Goal: Task Accomplishment & Management: Manage account settings

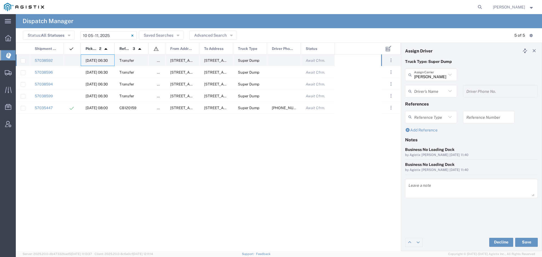
click at [98, 58] on span "[DATE] 06:30" at bounding box center [96, 60] width 22 height 4
click at [434, 69] on div "[PERSON_NAME] & Sons Assign Carrier" at bounding box center [431, 75] width 52 height 12
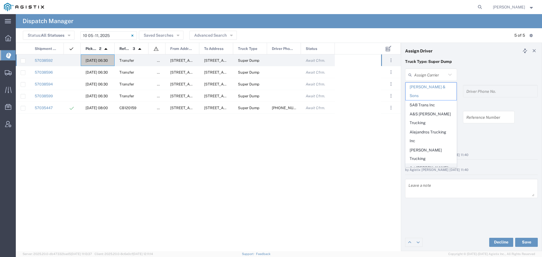
click at [424, 164] on span "Art [PERSON_NAME] Inc" at bounding box center [430, 172] width 51 height 17
type input "Art [PERSON_NAME] Inc"
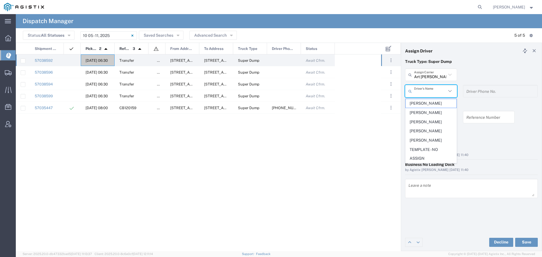
click at [438, 90] on input "text" at bounding box center [430, 91] width 32 height 10
click at [437, 102] on span "[PERSON_NAME]" at bounding box center [430, 103] width 51 height 9
type input "[PERSON_NAME]"
type input "2094207553"
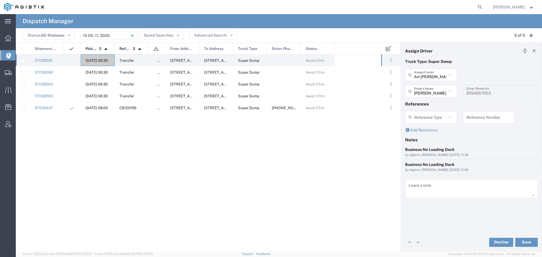
click at [477, 121] on input "text" at bounding box center [488, 117] width 45 height 10
drag, startPoint x: 488, startPoint y: 120, endPoint x: 465, endPoint y: 122, distance: 22.7
click at [465, 122] on div "WO10285 Reference Number" at bounding box center [489, 117] width 52 height 12
type input "WO10285"
click at [411, 188] on textarea at bounding box center [471, 189] width 126 height 16
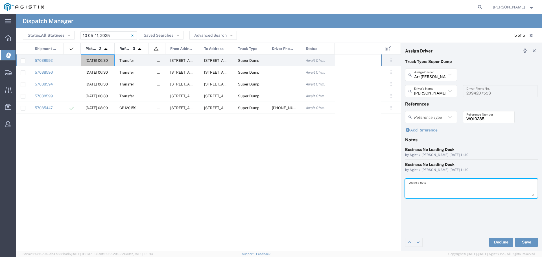
paste textarea "WO10285"
type textarea "WO10285"
click at [526, 242] on button "Save" at bounding box center [526, 242] width 23 height 9
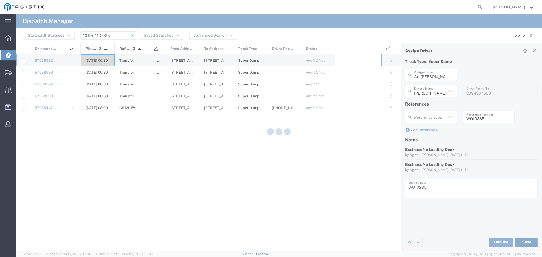
type input "[PERSON_NAME]"
type input "Art [PERSON_NAME] Inc"
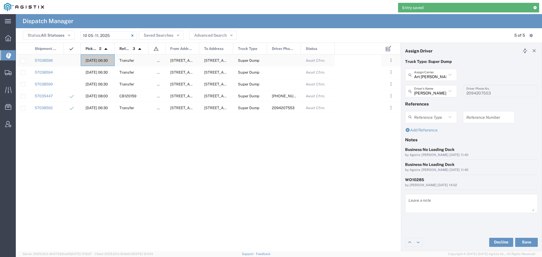
click at [92, 58] on div "[DATE] 06:30" at bounding box center [98, 60] width 34 height 12
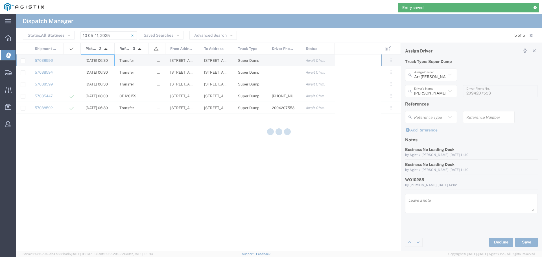
type input "[PERSON_NAME] & Sons"
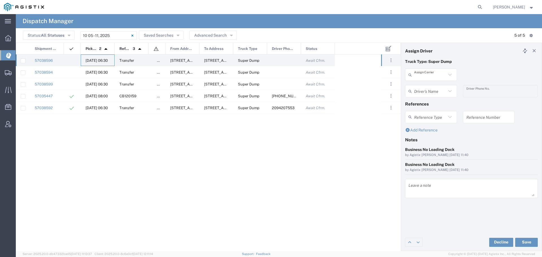
click at [438, 76] on input "text" at bounding box center [430, 75] width 32 height 10
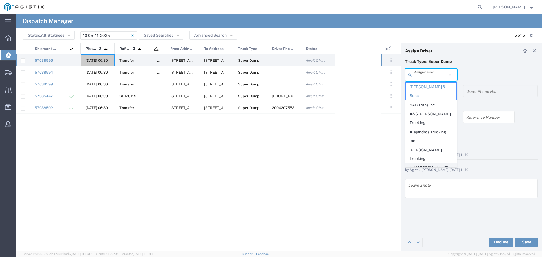
click at [419, 164] on span "Art [PERSON_NAME] Inc" at bounding box center [430, 172] width 51 height 17
type input "Art [PERSON_NAME] Inc"
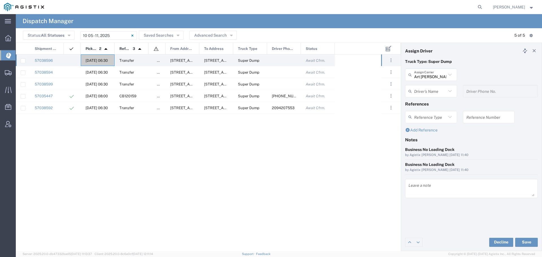
click at [438, 89] on input "text" at bounding box center [430, 91] width 32 height 10
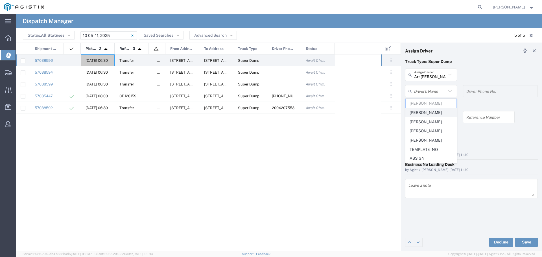
click at [437, 112] on span "[PERSON_NAME]" at bounding box center [430, 112] width 51 height 9
type input "[PERSON_NAME]"
type input "[PHONE_NUMBER]"
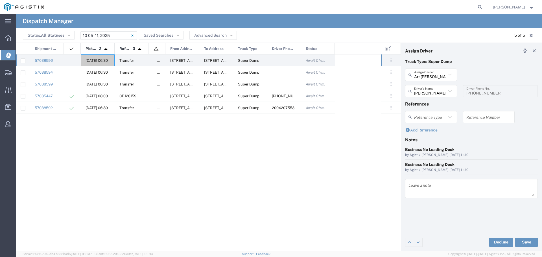
click at [468, 121] on input "text" at bounding box center [488, 117] width 45 height 10
paste input "WO10285"
type input "WO10285"
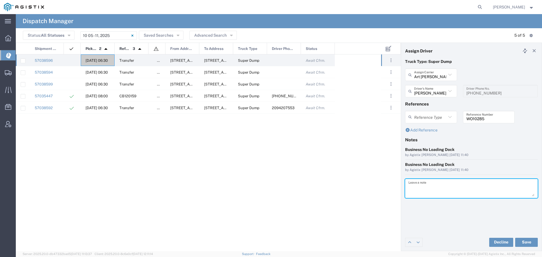
click at [422, 190] on textarea at bounding box center [471, 189] width 126 height 16
paste textarea "WO10285"
type textarea "WO10285"
click at [522, 242] on button "Save" at bounding box center [526, 242] width 23 height 9
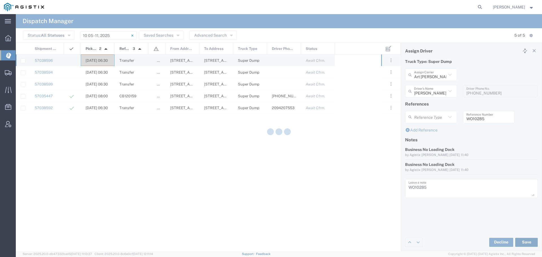
type input "[PERSON_NAME]"
type input "Art [PERSON_NAME] Inc"
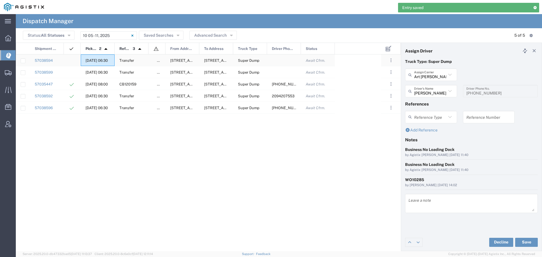
click at [97, 57] on div "[DATE] 06:30" at bounding box center [98, 60] width 34 height 12
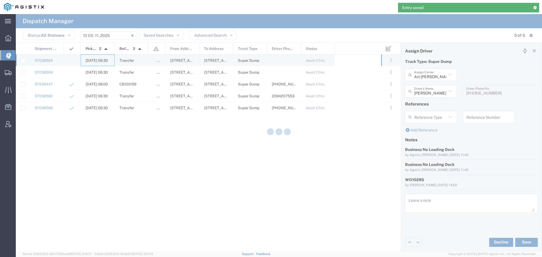
type input "[PERSON_NAME] & Sons"
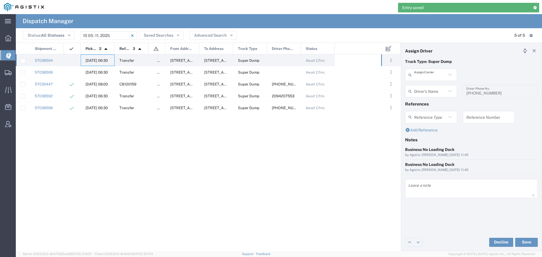
click at [436, 74] on input "text" at bounding box center [430, 75] width 32 height 10
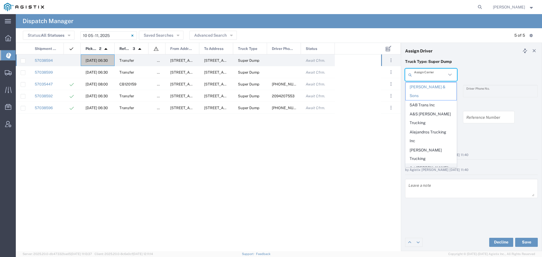
click at [421, 164] on span "Art [PERSON_NAME] Inc" at bounding box center [430, 172] width 51 height 17
type input "Art [PERSON_NAME] Inc"
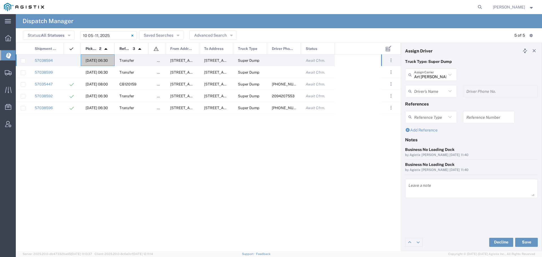
click at [432, 90] on input "text" at bounding box center [430, 91] width 32 height 10
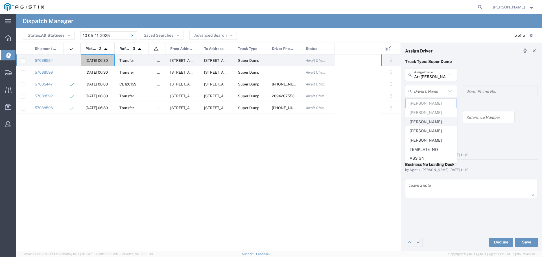
click at [422, 120] on span "[PERSON_NAME]" at bounding box center [430, 122] width 51 height 9
type input "[PERSON_NAME]"
type input "[PHONE_NUMBER]"
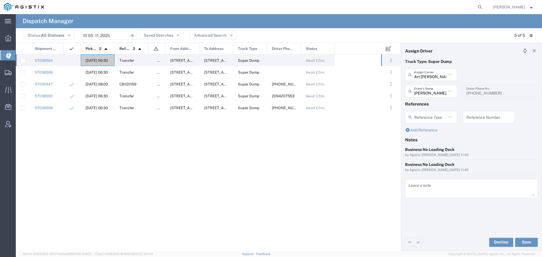
click at [476, 119] on input "text" at bounding box center [488, 117] width 45 height 10
paste input "WO10285"
type input "WO10285"
click at [418, 188] on textarea at bounding box center [471, 189] width 126 height 16
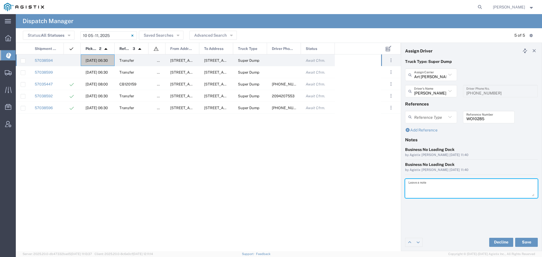
paste textarea "WO10285"
type textarea "WO10285"
click at [522, 240] on button "Save" at bounding box center [526, 242] width 23 height 9
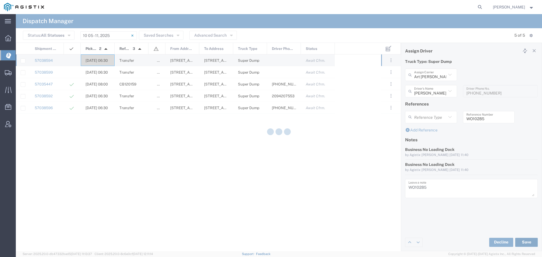
type input "[PERSON_NAME]"
type input "Art [PERSON_NAME] Inc"
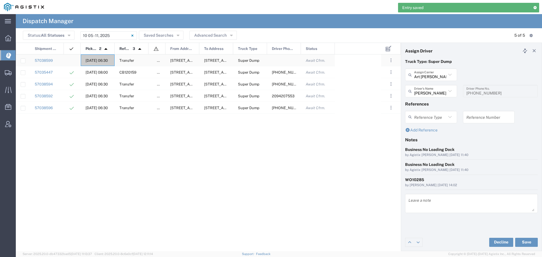
click at [98, 57] on div "[DATE] 06:30" at bounding box center [98, 60] width 34 height 12
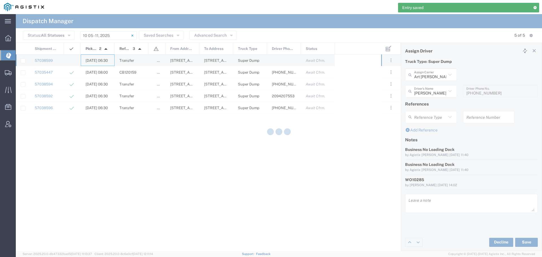
type input "[PERSON_NAME] & Sons"
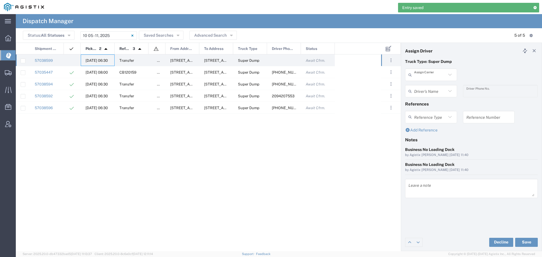
click at [431, 76] on input "text" at bounding box center [430, 75] width 32 height 10
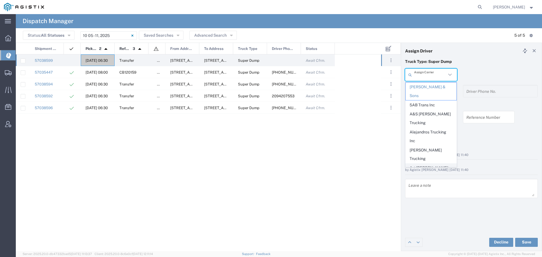
click at [415, 164] on span "Art [PERSON_NAME] Inc" at bounding box center [430, 172] width 51 height 17
type input "Art [PERSON_NAME] Inc"
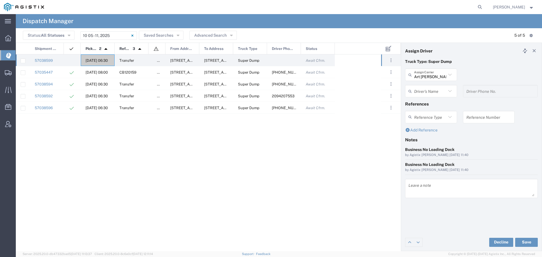
click at [437, 91] on input "text" at bounding box center [430, 91] width 32 height 10
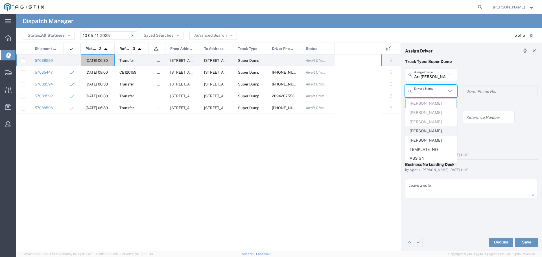
click at [424, 129] on span "[PERSON_NAME]" at bounding box center [430, 131] width 51 height 9
type input "[PERSON_NAME]"
type input "[PHONE_NUMBER]"
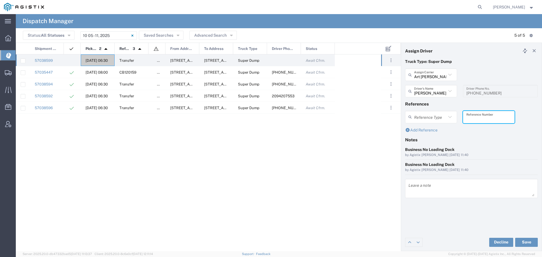
click at [479, 121] on input "text" at bounding box center [488, 117] width 45 height 10
paste input "WO10285"
type input "WO10285"
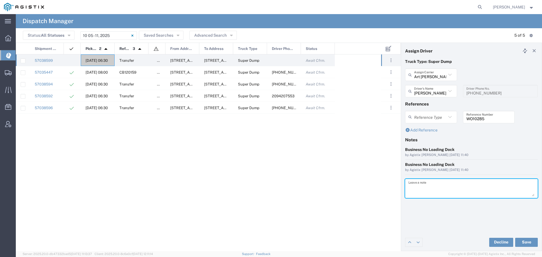
click at [418, 190] on textarea at bounding box center [471, 189] width 126 height 16
paste textarea "WO10285"
type textarea "WO10285"
click at [525, 242] on button "Save" at bounding box center [526, 242] width 23 height 9
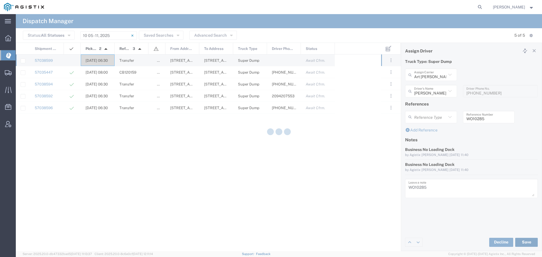
type input "[PERSON_NAME]"
type input "Art [PERSON_NAME] Inc"
